Goal: Task Accomplishment & Management: Complete application form

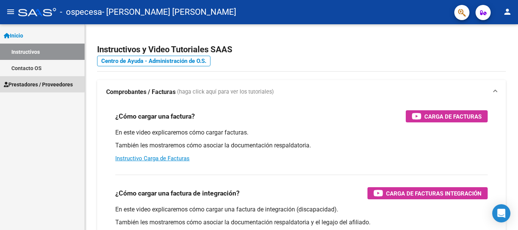
click at [27, 82] on span "Prestadores / Proveedores" at bounding box center [38, 84] width 69 height 8
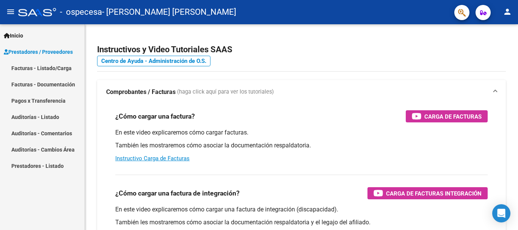
click at [24, 65] on link "Facturas - Listado/Carga" at bounding box center [42, 68] width 85 height 16
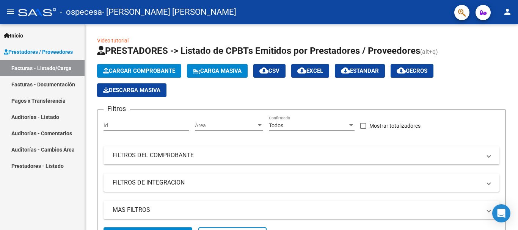
click at [127, 70] on span "Cargar Comprobante" at bounding box center [139, 71] width 72 height 7
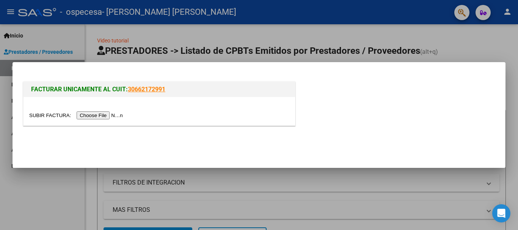
click at [107, 117] on input "file" at bounding box center [77, 116] width 96 height 8
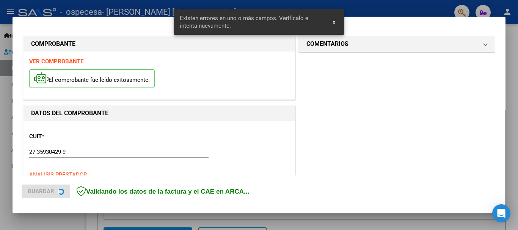
scroll to position [175, 0]
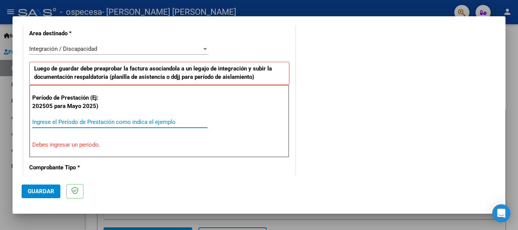
click at [39, 120] on input "Ingrese el Período de Prestación como indica el ejemplo" at bounding box center [119, 122] width 175 height 7
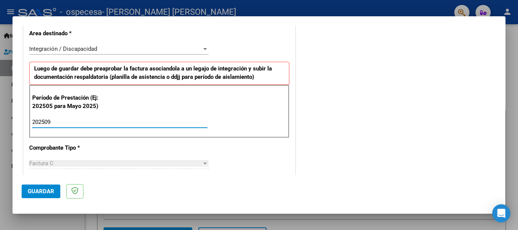
type input "202509"
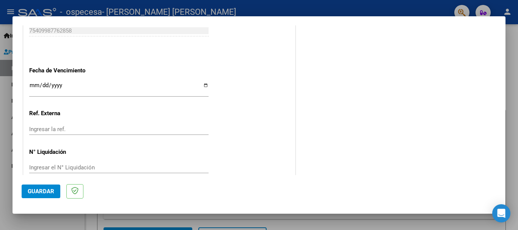
scroll to position [507, 0]
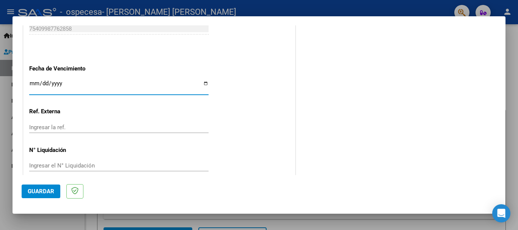
click at [204, 82] on input "Ingresar la fecha" at bounding box center [118, 86] width 179 height 12
type input "[DATE]"
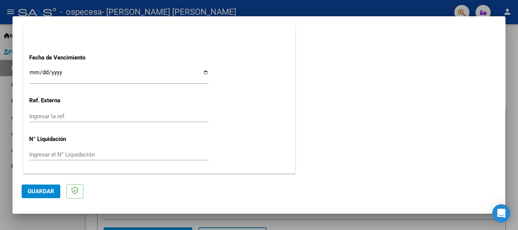
click at [36, 191] on span "Guardar" at bounding box center [41, 191] width 27 height 7
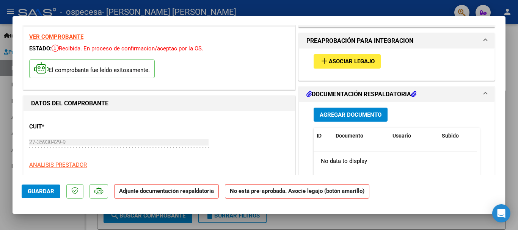
scroll to position [18, 0]
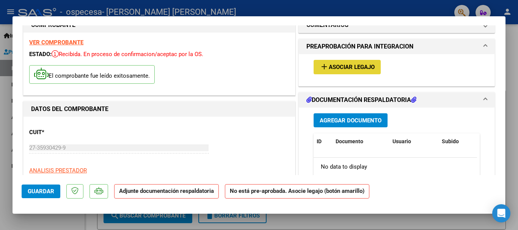
click at [344, 65] on span "Asociar Legajo" at bounding box center [352, 67] width 46 height 7
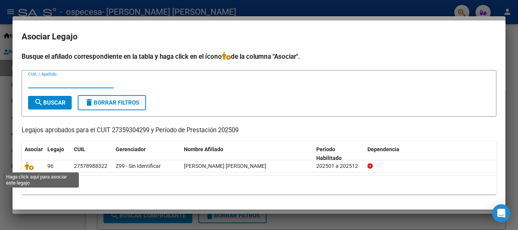
click at [28, 167] on icon at bounding box center [29, 166] width 9 height 8
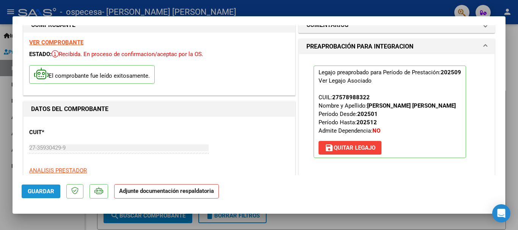
click at [37, 191] on span "Guardar" at bounding box center [41, 191] width 27 height 7
click at [149, 194] on strong "Adjunte documentación respaldatoria" at bounding box center [166, 191] width 95 height 7
click at [430, 221] on div at bounding box center [259, 115] width 518 height 230
type input "$ 0,00"
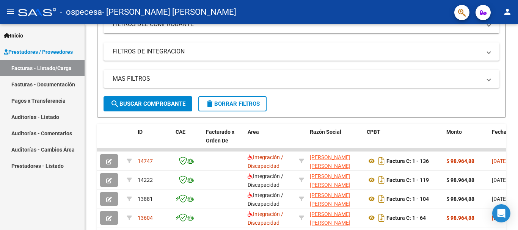
scroll to position [134, 0]
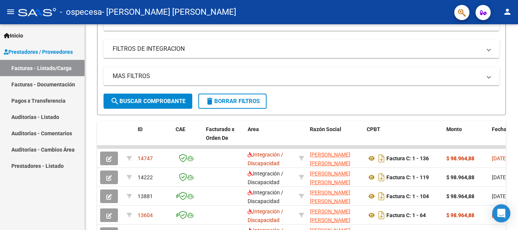
click at [512, 136] on div at bounding box center [517, 127] width 2 height 88
click at [107, 158] on icon "button" at bounding box center [109, 159] width 6 height 6
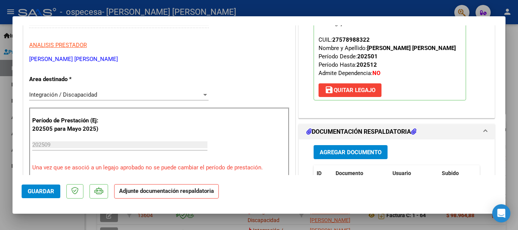
scroll to position [182, 0]
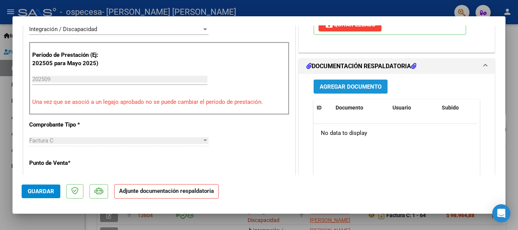
click at [346, 87] on span "Agregar Documento" at bounding box center [351, 86] width 62 height 7
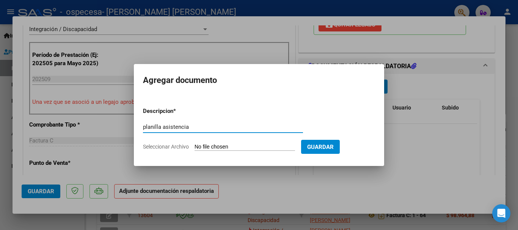
type input "planilla asistencia"
click at [181, 146] on span "Seleccionar Archivo" at bounding box center [166, 147] width 46 height 6
click at [195, 146] on input "Seleccionar Archivo" at bounding box center [245, 147] width 101 height 7
type input "C:\fakepath\Planilla asistencia [PERSON_NAME] [DATE].pdf"
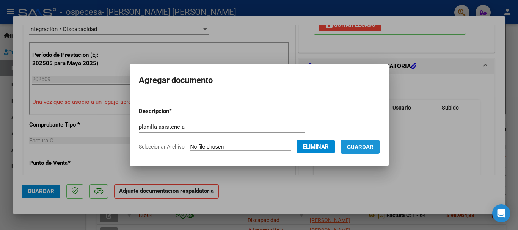
click at [365, 146] on span "Guardar" at bounding box center [360, 147] width 27 height 7
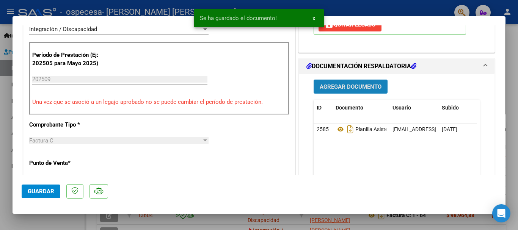
click at [341, 86] on span "Agregar Documento" at bounding box center [351, 86] width 62 height 7
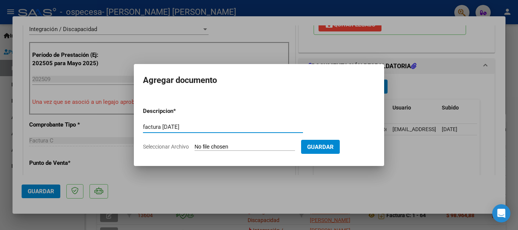
type input "factura [DATE]"
click at [171, 148] on span "Seleccionar Archivo" at bounding box center [166, 147] width 46 height 6
click at [195, 148] on input "Seleccionar Archivo" at bounding box center [245, 147] width 101 height 7
type input "C:\fakepath\27359304299_011_00001_00000136 (1).pdf"
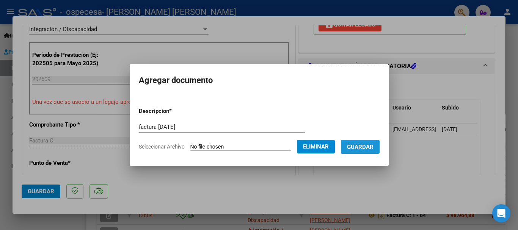
click at [359, 149] on span "Guardar" at bounding box center [360, 147] width 27 height 7
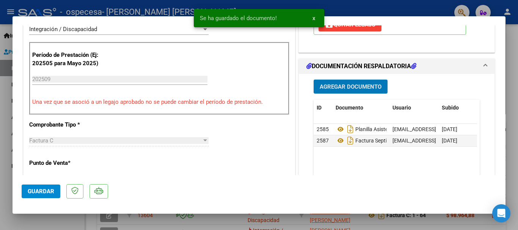
click at [31, 185] on button "Guardar" at bounding box center [41, 192] width 39 height 14
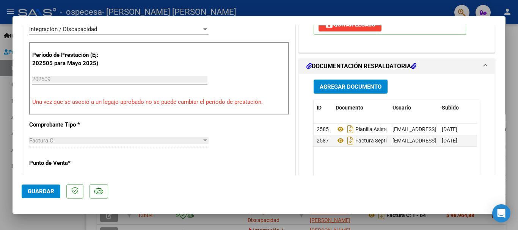
click at [418, 10] on div at bounding box center [259, 115] width 518 height 230
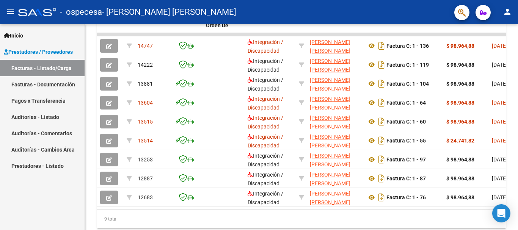
scroll to position [275, 0]
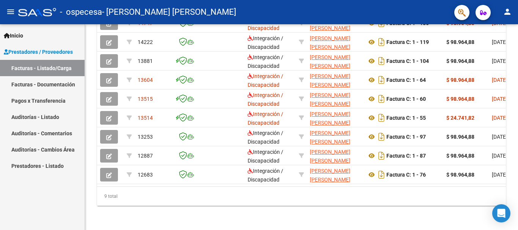
click at [512, 170] on div at bounding box center [517, 186] width 2 height 88
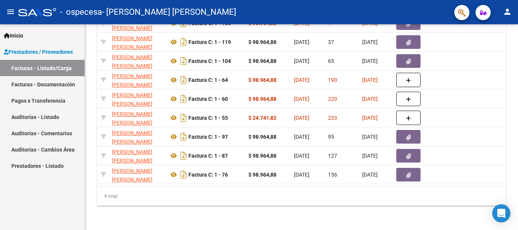
scroll to position [0, 201]
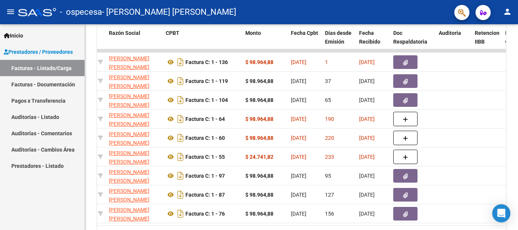
scroll to position [230, 0]
